Goal: Transaction & Acquisition: Purchase product/service

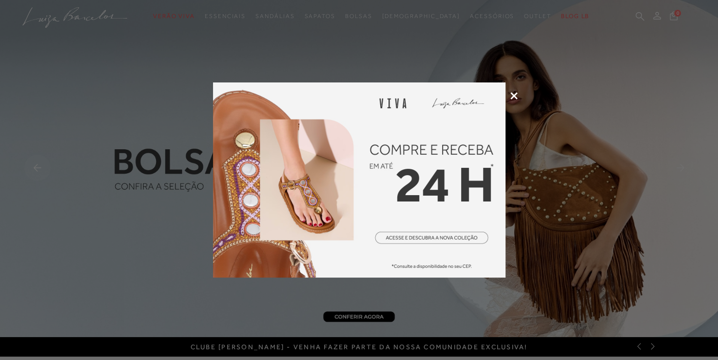
click at [516, 92] on div at bounding box center [359, 180] width 718 height 360
click at [513, 97] on icon at bounding box center [514, 95] width 7 height 7
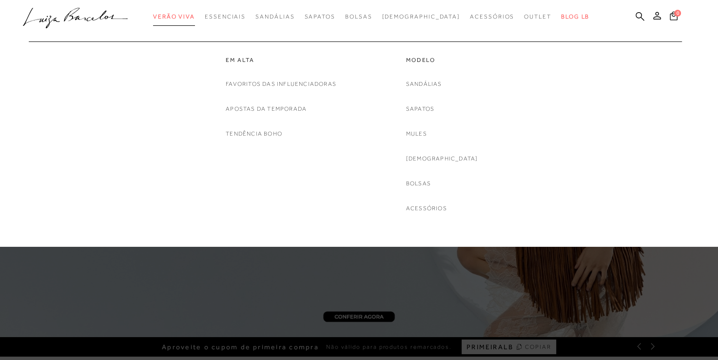
click at [194, 15] on span "Verão Viva" at bounding box center [174, 16] width 42 height 7
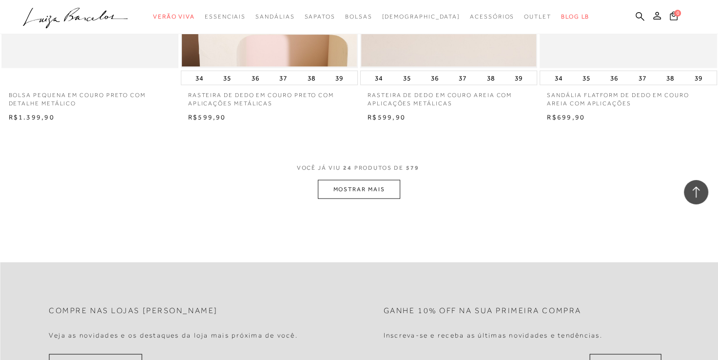
scroll to position [1951, 0]
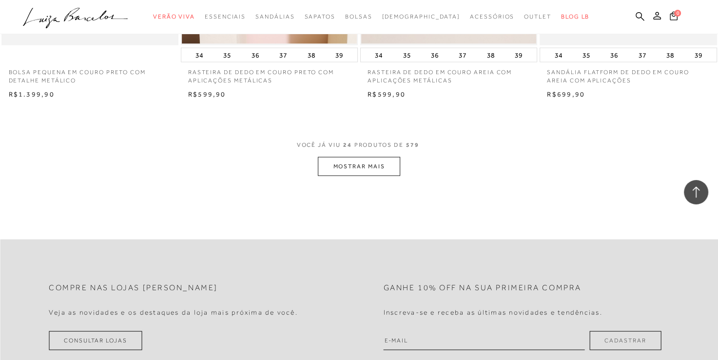
click at [355, 166] on button "MOSTRAR MAIS" at bounding box center [359, 166] width 82 height 19
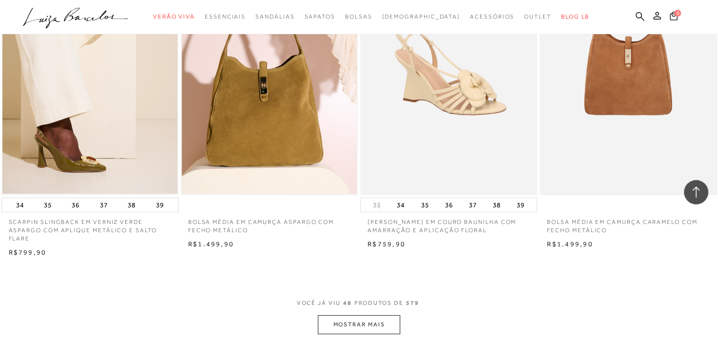
scroll to position [3951, 0]
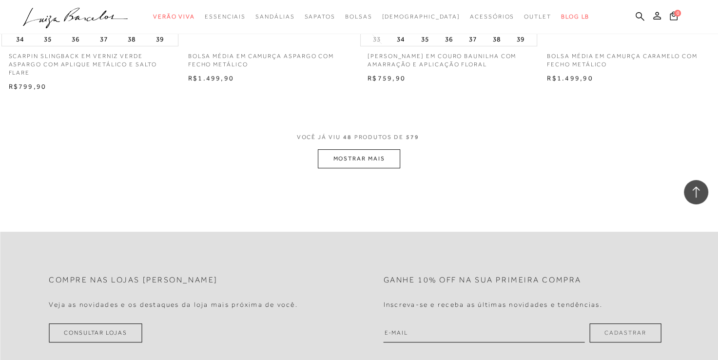
click at [358, 168] on button "MOSTRAR MAIS" at bounding box center [359, 158] width 82 height 19
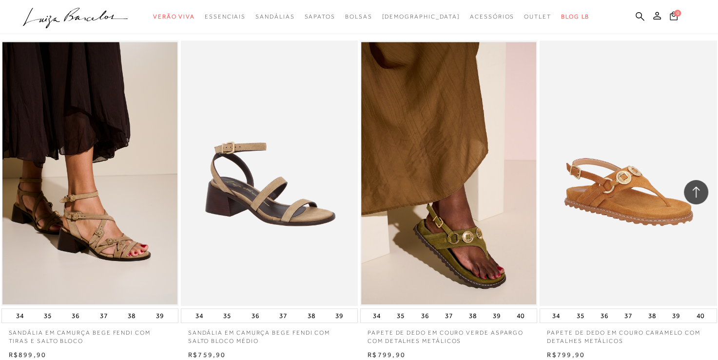
scroll to position [4097, 0]
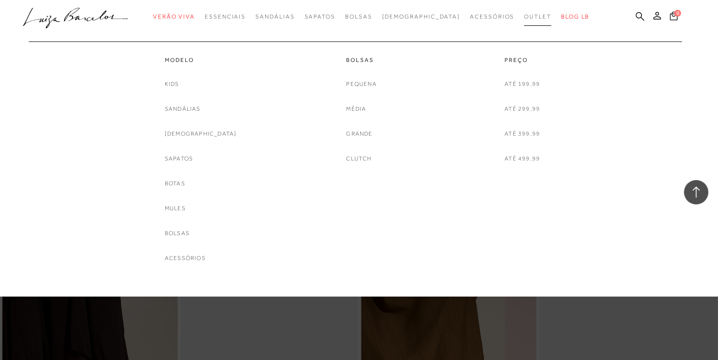
click at [524, 17] on span "Outlet" at bounding box center [537, 16] width 27 height 7
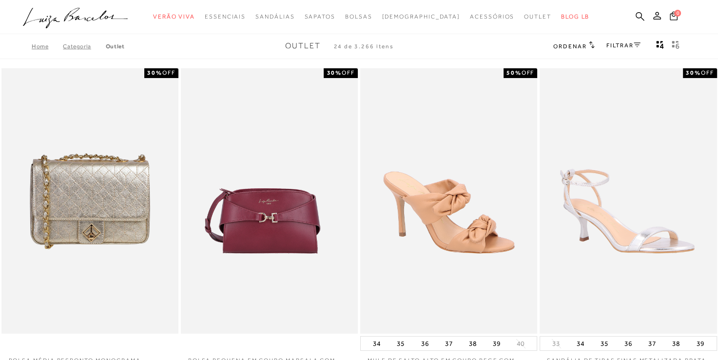
click at [621, 41] on div "FILTRAR" at bounding box center [624, 46] width 34 height 13
click at [625, 44] on link "FILTRAR" at bounding box center [624, 45] width 34 height 7
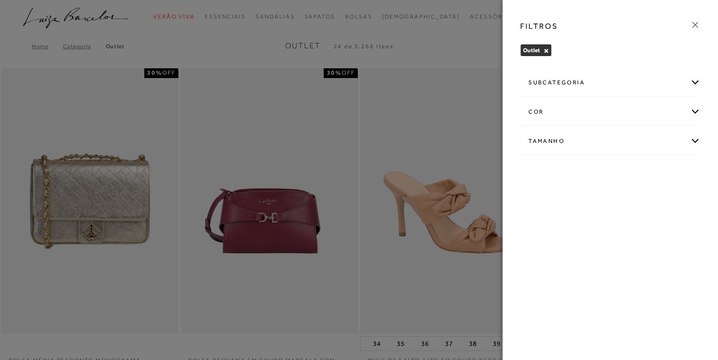
click at [555, 145] on div "Tamanho" at bounding box center [610, 141] width 179 height 26
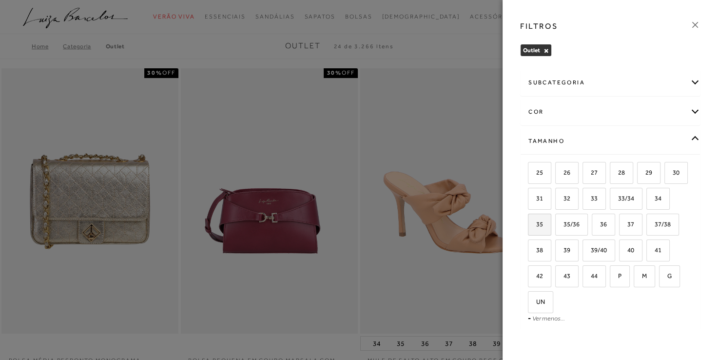
click at [551, 224] on label "35" at bounding box center [540, 224] width 22 height 21
click at [537, 224] on input "35" at bounding box center [532, 226] width 10 height 10
checkbox input "true"
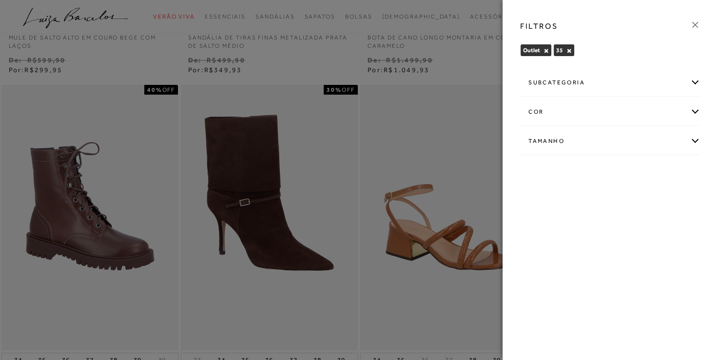
scroll to position [50, 0]
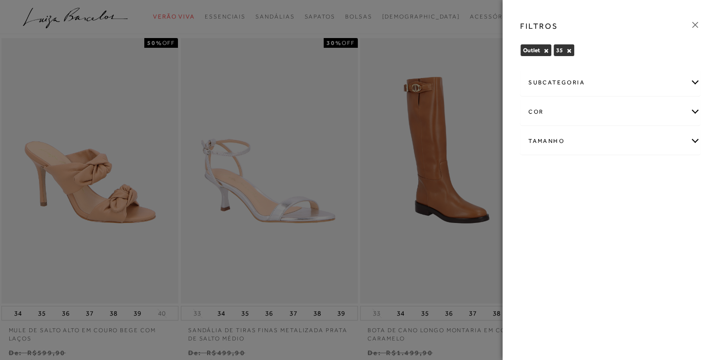
click at [694, 25] on icon at bounding box center [695, 25] width 11 height 11
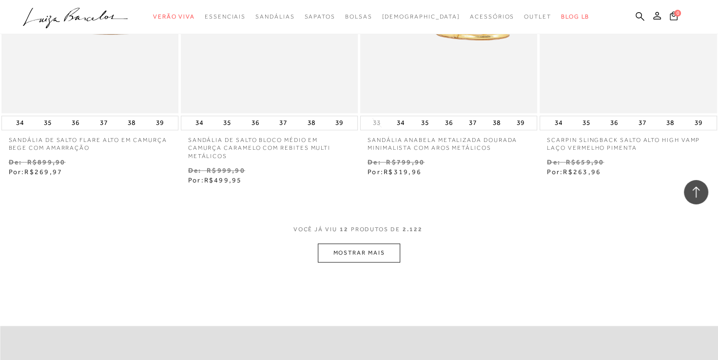
scroll to position [928, 0]
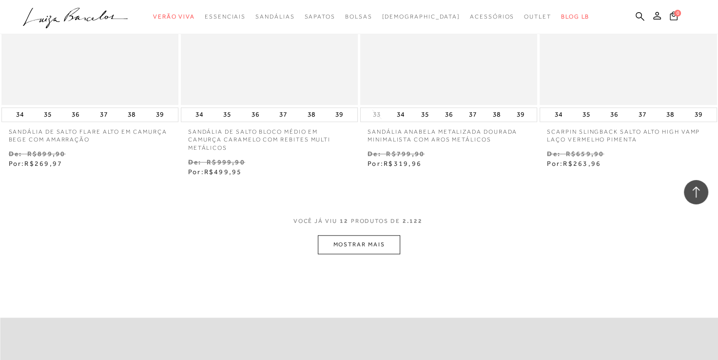
click at [353, 246] on button "MOSTRAR MAIS" at bounding box center [359, 244] width 82 height 19
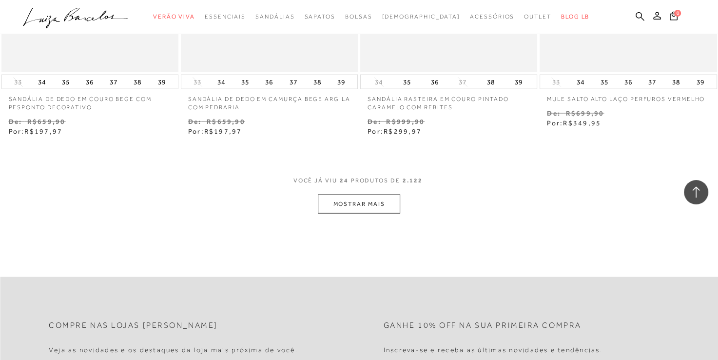
scroll to position [2001, 0]
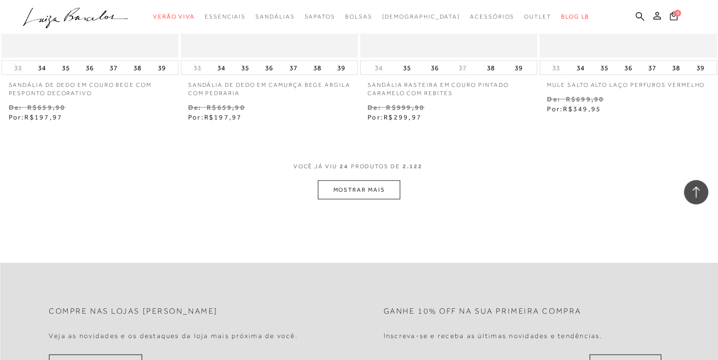
click at [378, 186] on button "MOSTRAR MAIS" at bounding box center [359, 189] width 82 height 19
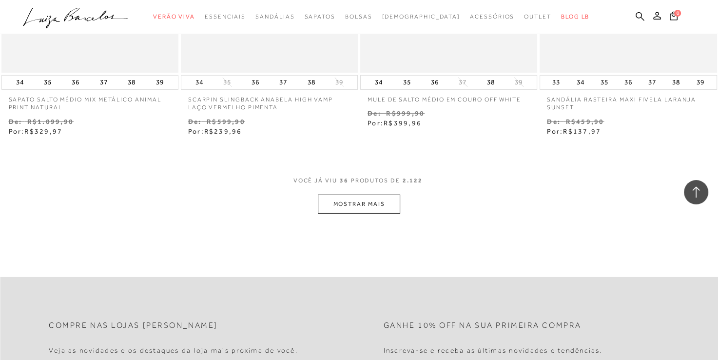
scroll to position [3025, 0]
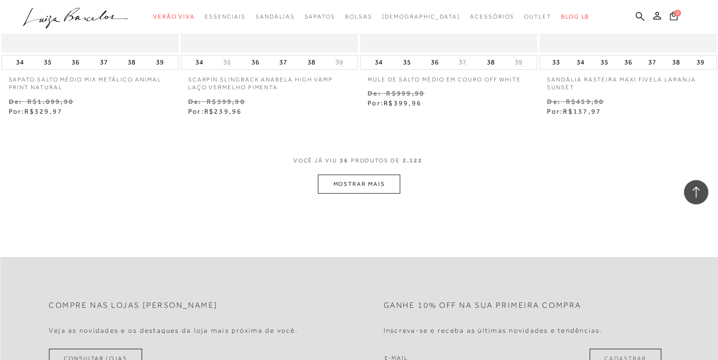
click at [378, 186] on button "MOSTRAR MAIS" at bounding box center [359, 184] width 82 height 19
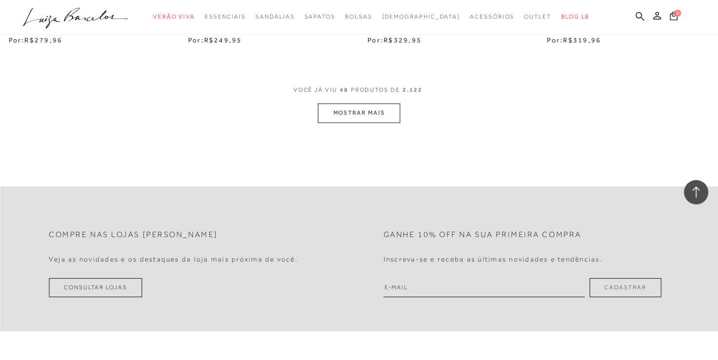
scroll to position [4147, 0]
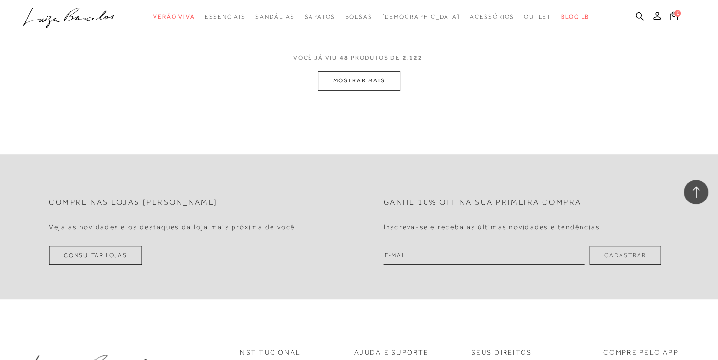
click at [371, 81] on button "MOSTRAR MAIS" at bounding box center [359, 80] width 82 height 19
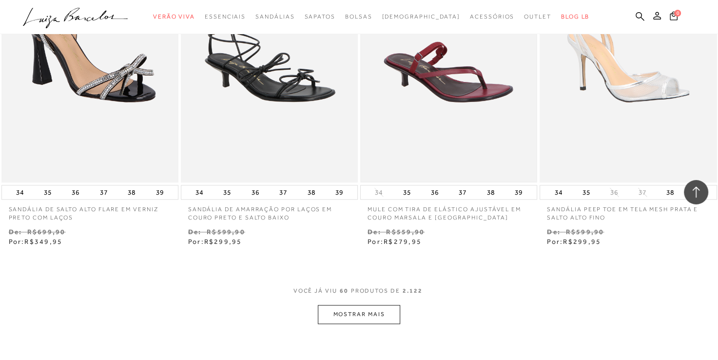
scroll to position [5025, 0]
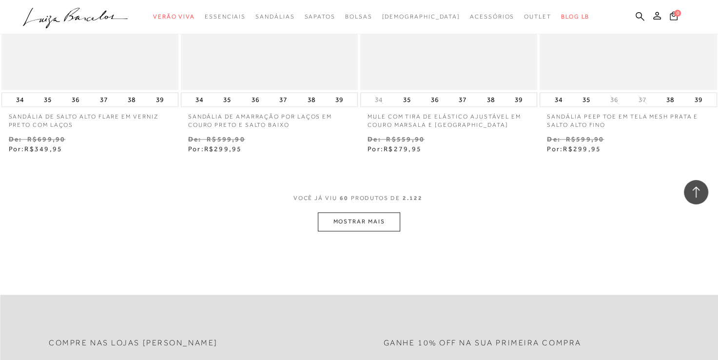
click at [347, 228] on button "MOSTRAR MAIS" at bounding box center [359, 221] width 82 height 19
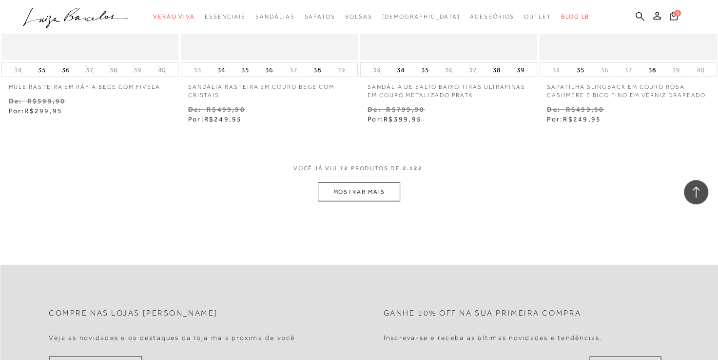
scroll to position [6098, 0]
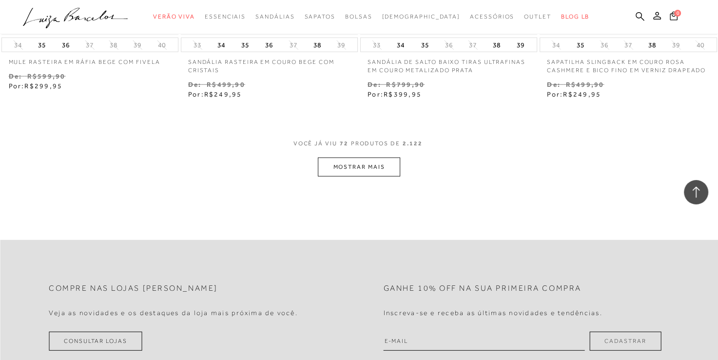
click at [377, 169] on button "MOSTRAR MAIS" at bounding box center [359, 167] width 82 height 19
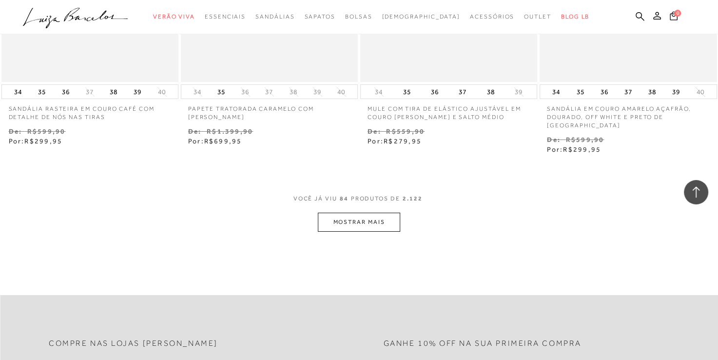
scroll to position [7073, 0]
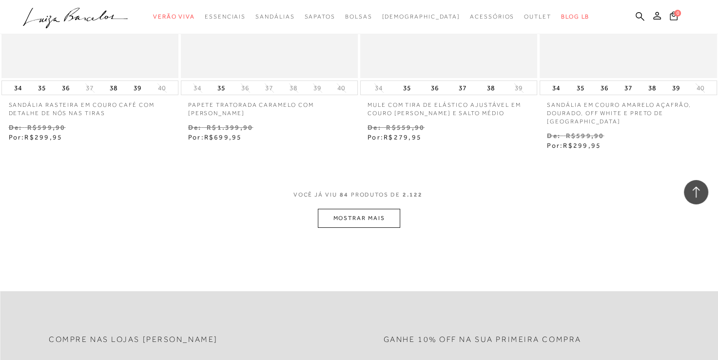
click at [353, 212] on button "MOSTRAR MAIS" at bounding box center [359, 218] width 82 height 19
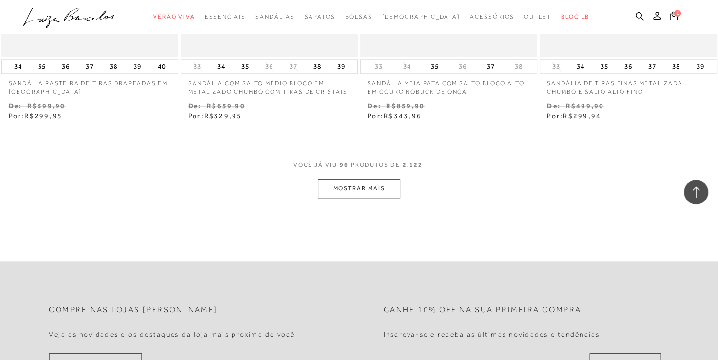
scroll to position [8146, 0]
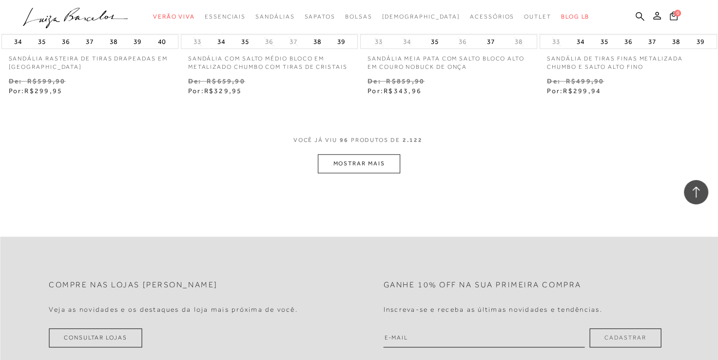
click at [365, 154] on button "MOSTRAR MAIS" at bounding box center [359, 163] width 82 height 19
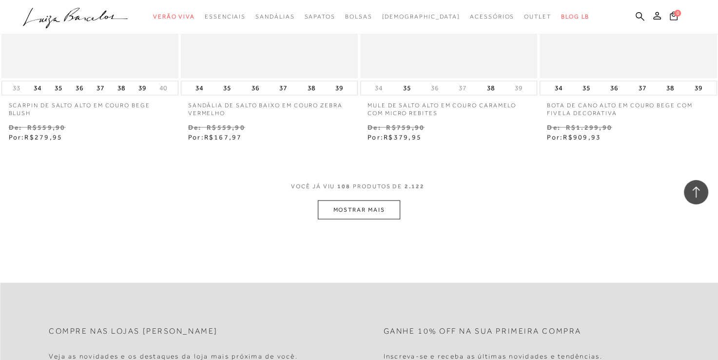
scroll to position [9122, 0]
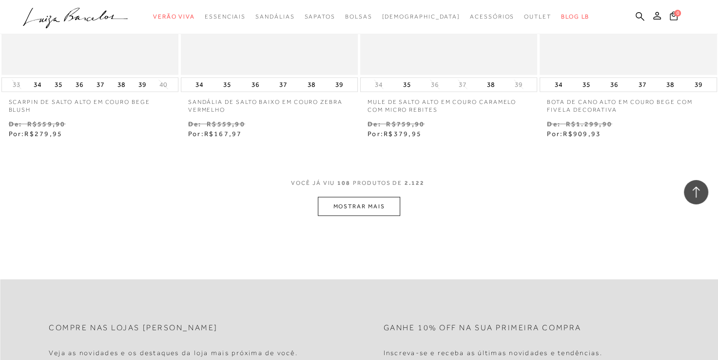
click at [344, 203] on button "MOSTRAR MAIS" at bounding box center [359, 206] width 82 height 19
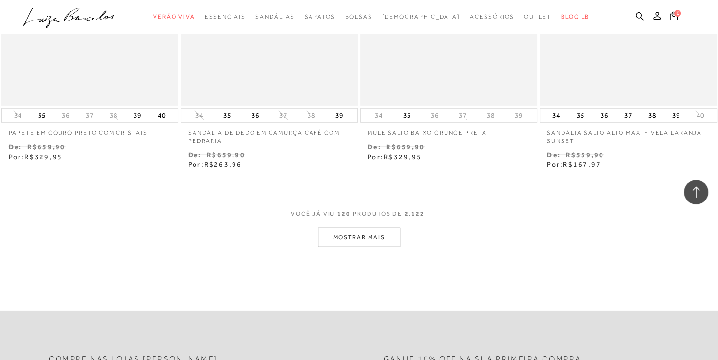
scroll to position [10146, 0]
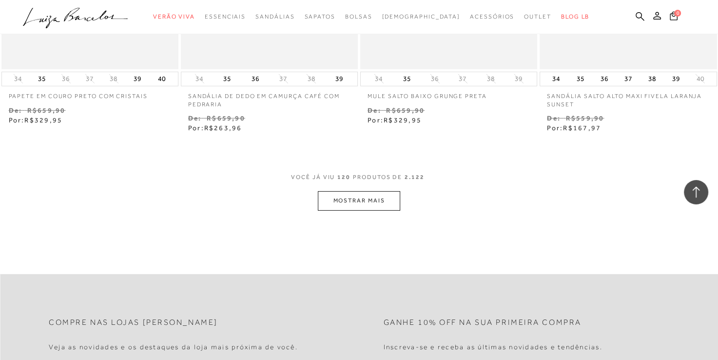
click at [345, 194] on button "MOSTRAR MAIS" at bounding box center [359, 200] width 82 height 19
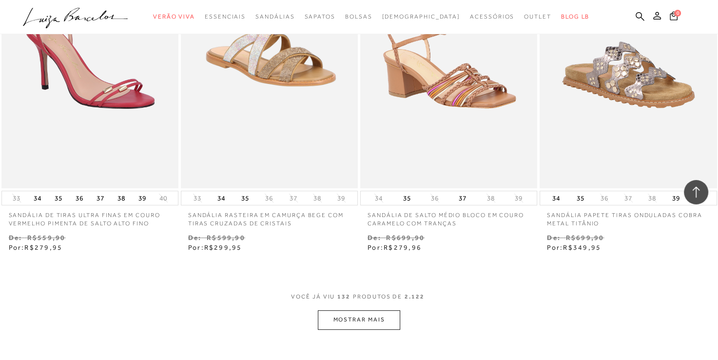
scroll to position [11170, 0]
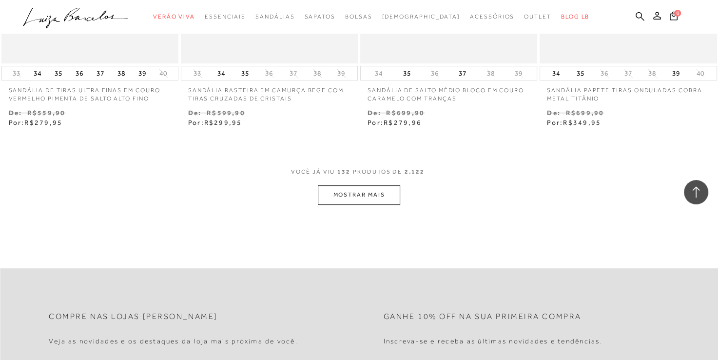
click at [345, 194] on button "MOSTRAR MAIS" at bounding box center [359, 194] width 82 height 19
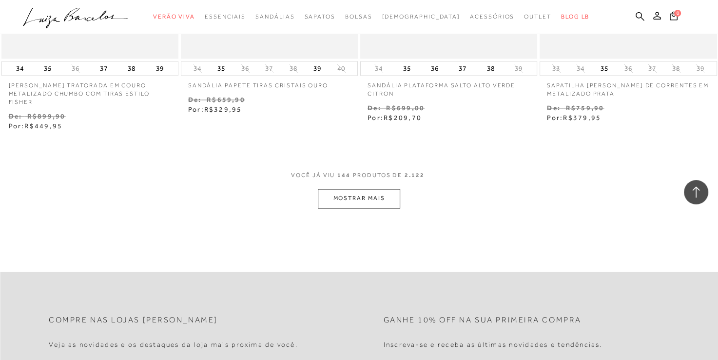
scroll to position [12194, 0]
click at [357, 188] on button "MOSTRAR MAIS" at bounding box center [359, 197] width 82 height 19
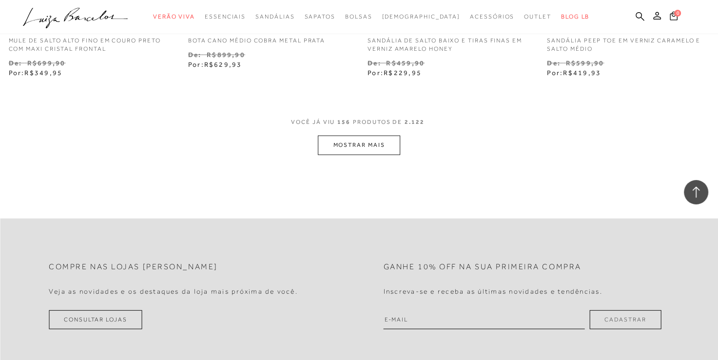
scroll to position [13316, 0]
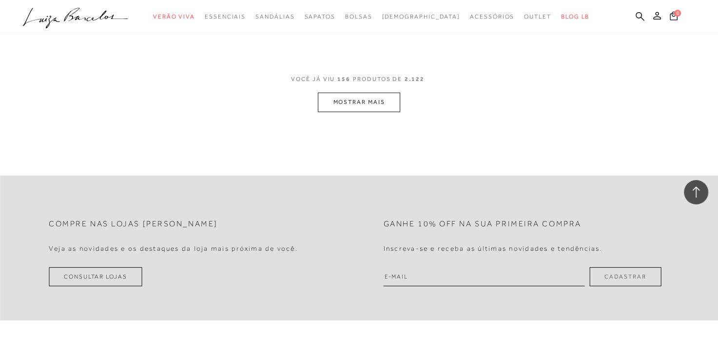
click at [360, 93] on button "MOSTRAR MAIS" at bounding box center [359, 102] width 82 height 19
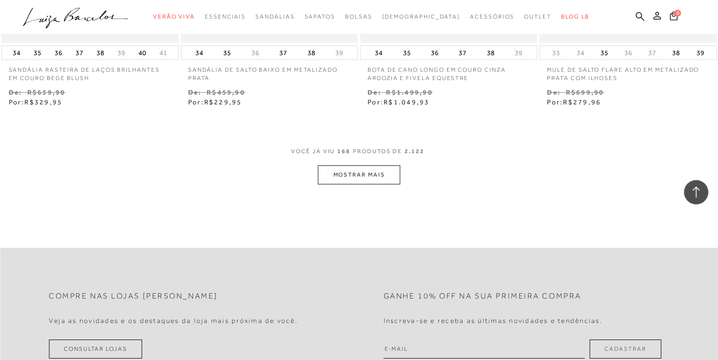
scroll to position [14260, 0]
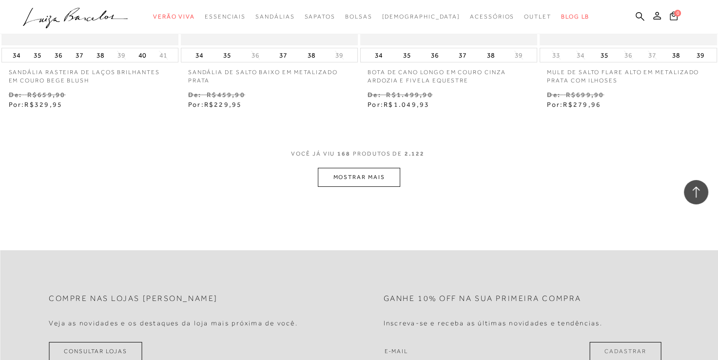
click at [330, 168] on button "MOSTRAR MAIS" at bounding box center [359, 177] width 82 height 19
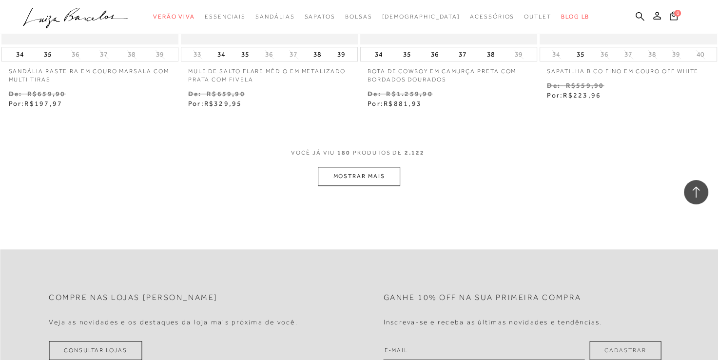
scroll to position [15284, 0]
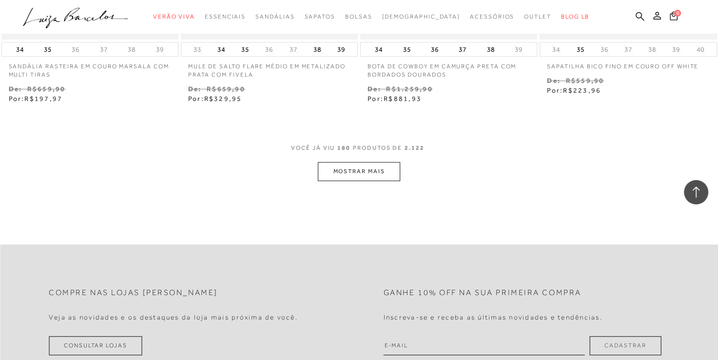
click at [330, 162] on button "MOSTRAR MAIS" at bounding box center [359, 171] width 82 height 19
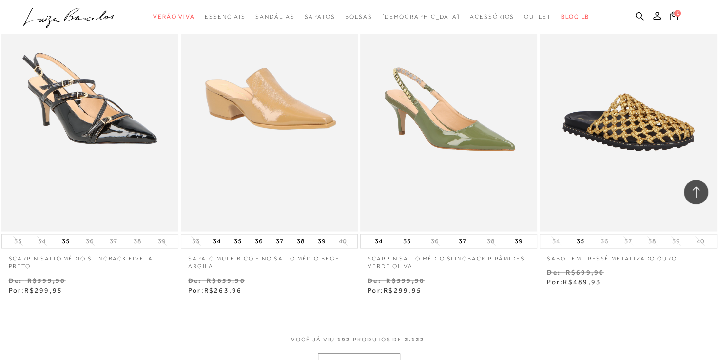
scroll to position [16113, 0]
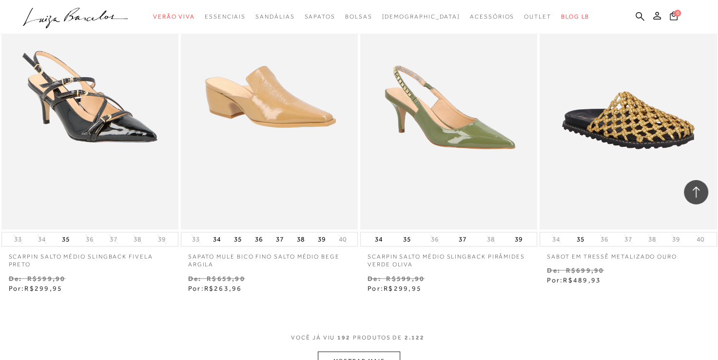
click at [365, 351] on button "MOSTRAR MAIS" at bounding box center [359, 360] width 82 height 19
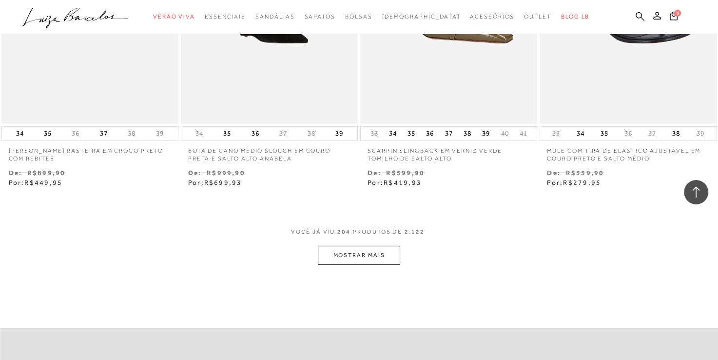
scroll to position [17235, 0]
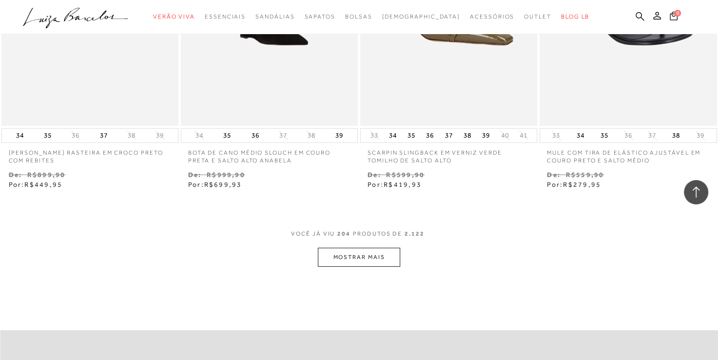
click at [392, 248] on button "MOSTRAR MAIS" at bounding box center [359, 257] width 82 height 19
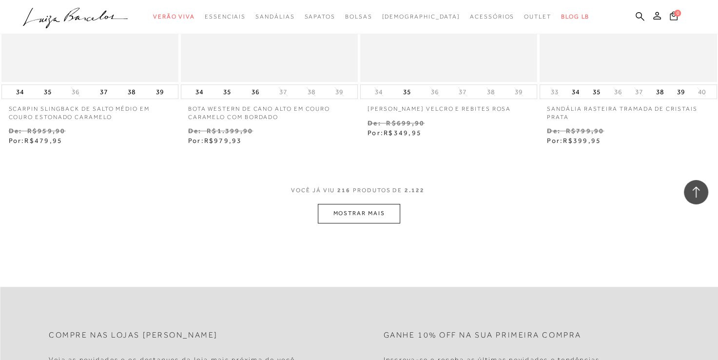
scroll to position [18308, 0]
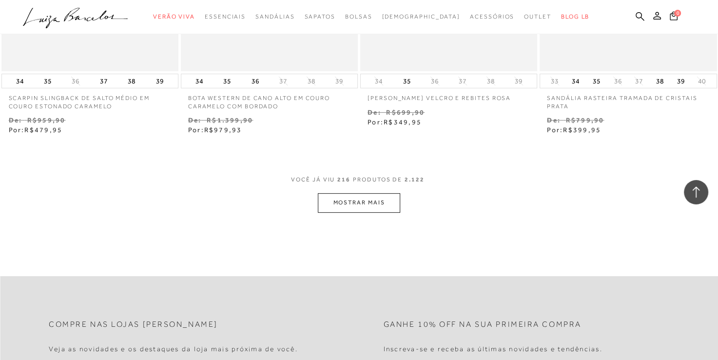
click at [388, 193] on button "MOSTRAR MAIS" at bounding box center [359, 202] width 82 height 19
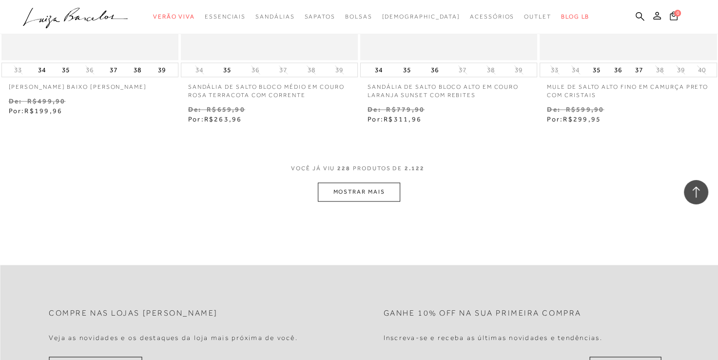
scroll to position [19332, 0]
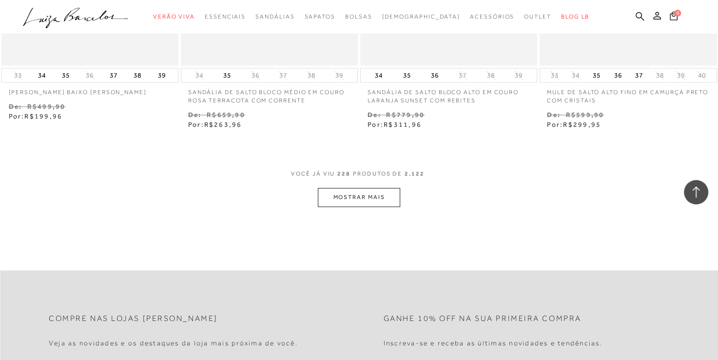
click at [349, 188] on button "MOSTRAR MAIS" at bounding box center [359, 197] width 82 height 19
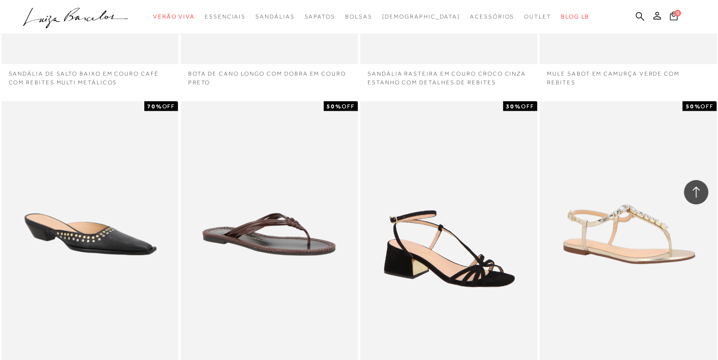
scroll to position [19674, 0]
